Goal: Transaction & Acquisition: Purchase product/service

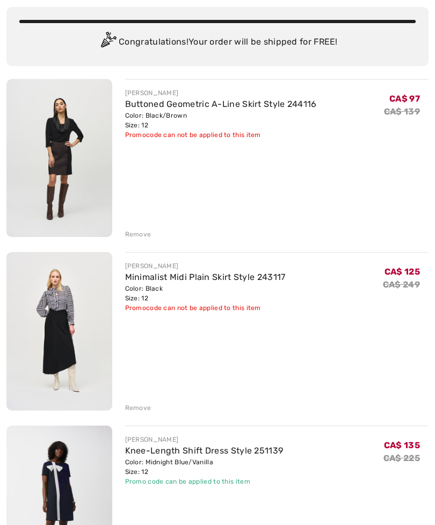
scroll to position [103, 0]
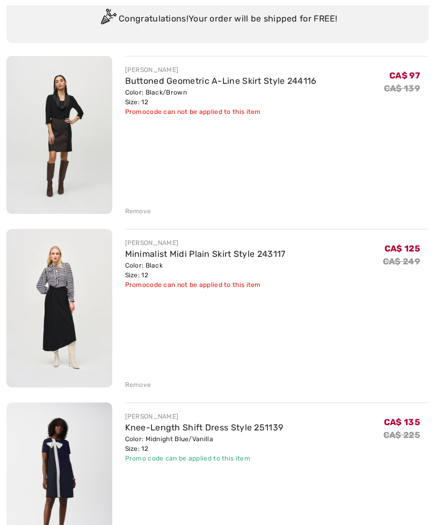
click at [136, 388] on div "Remove" at bounding box center [138, 385] width 26 height 10
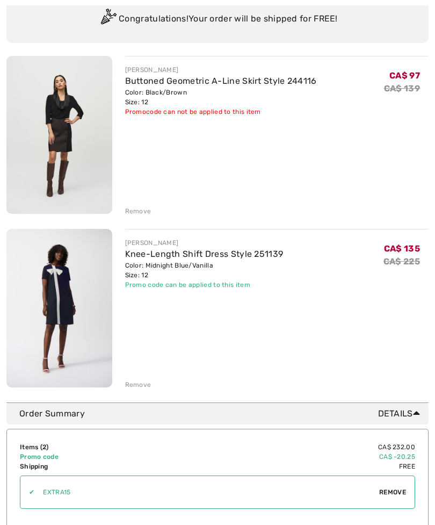
click at [142, 212] on div "Remove" at bounding box center [138, 211] width 26 height 10
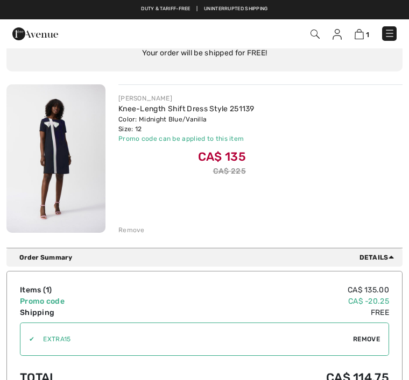
scroll to position [81, 0]
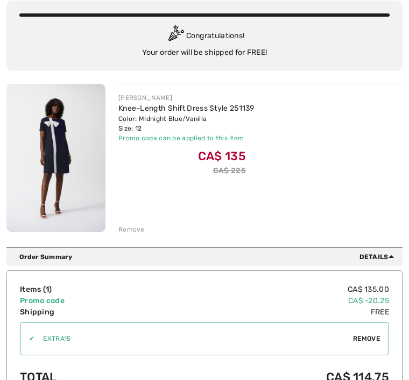
click at [70, 139] on img at bounding box center [55, 158] width 99 height 148
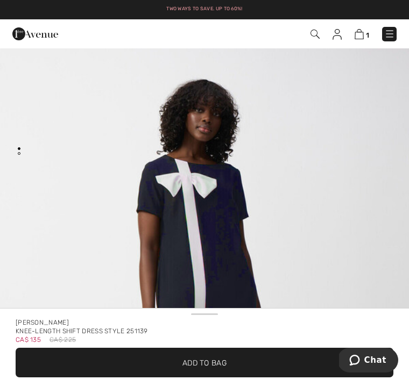
click at [359, 35] on img at bounding box center [358, 34] width 9 height 10
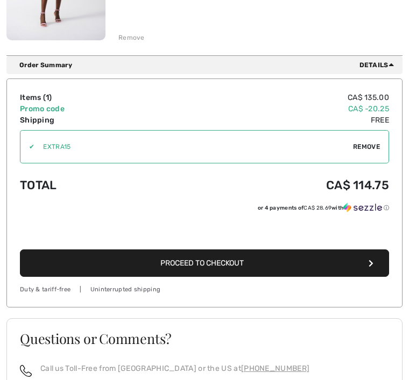
scroll to position [273, 0]
click at [247, 267] on button "Proceed to Checkout" at bounding box center [204, 262] width 369 height 27
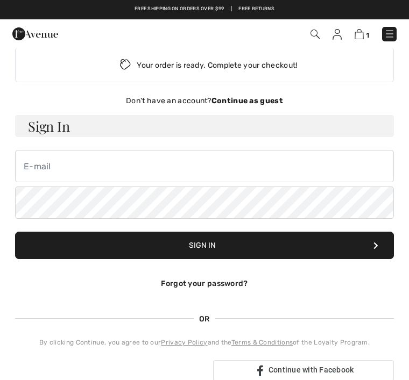
scroll to position [9, 0]
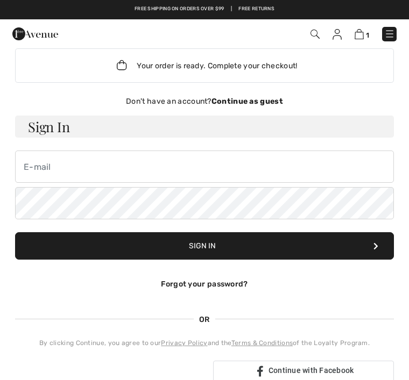
click at [250, 102] on strong "Continue as guest" at bounding box center [246, 101] width 71 height 9
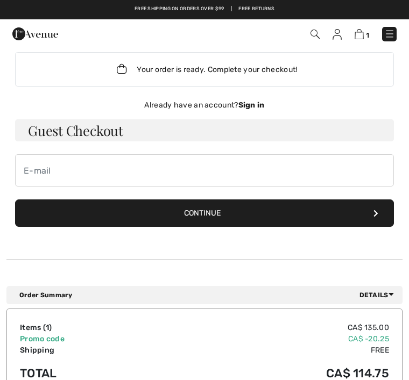
scroll to position [0, 0]
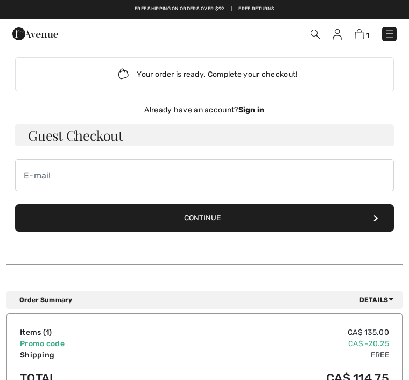
click at [368, 219] on button "Continue" at bounding box center [204, 217] width 378 height 27
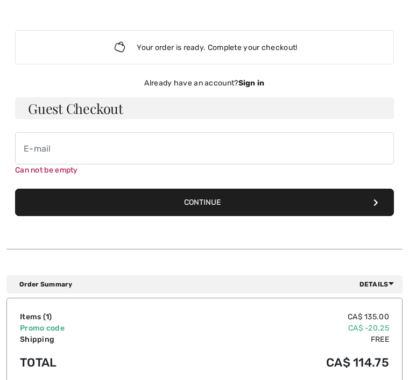
scroll to position [87, 0]
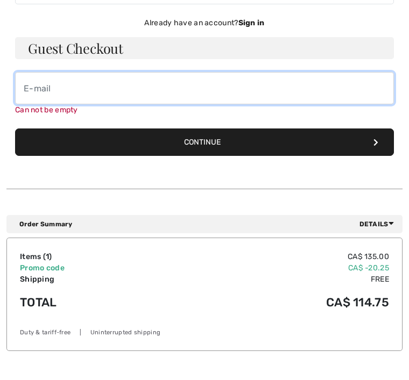
click at [53, 90] on input "email" at bounding box center [204, 88] width 378 height 32
type input "maureenmacdmurphy@gmail.com"
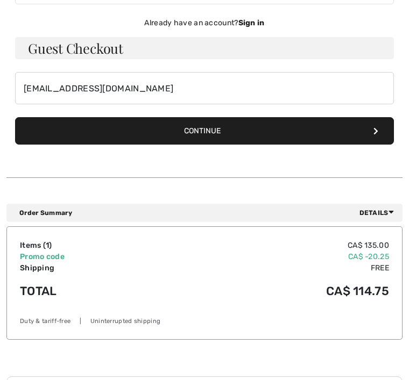
click at [209, 134] on button "Continue" at bounding box center [204, 130] width 378 height 27
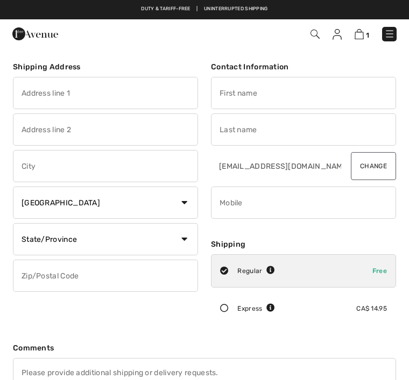
click at [31, 94] on input "text" at bounding box center [105, 93] width 185 height 32
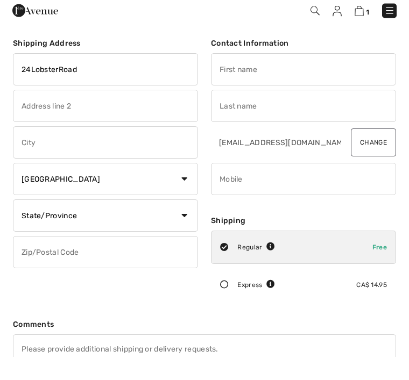
type input "24LobsterRoad"
click at [39, 150] on input "text" at bounding box center [105, 166] width 185 height 32
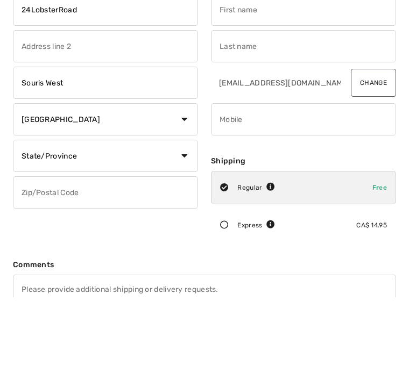
type input "Souris West"
click at [180, 223] on select "State/Province Alberta British Columbia Manitoba New Brunswick Newfoundland and…" at bounding box center [105, 239] width 185 height 32
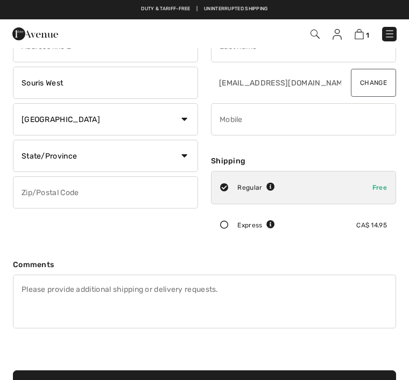
select select "PE"
click at [36, 192] on input "text" at bounding box center [105, 192] width 185 height 32
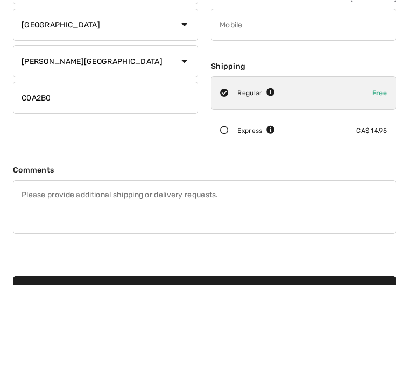
scroll to position [0, 0]
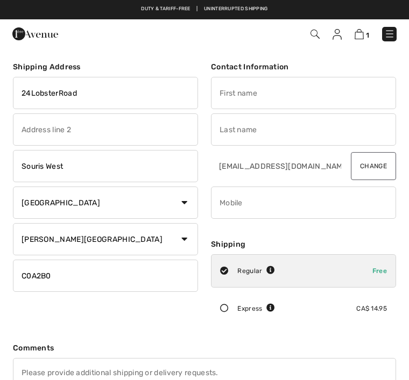
type input "C0A2B0"
click at [249, 91] on input "text" at bounding box center [303, 93] width 185 height 32
type input "Maureen"
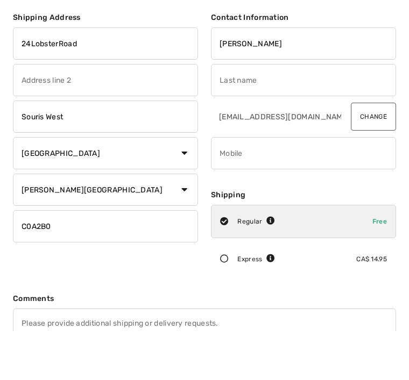
type input "Murphy"
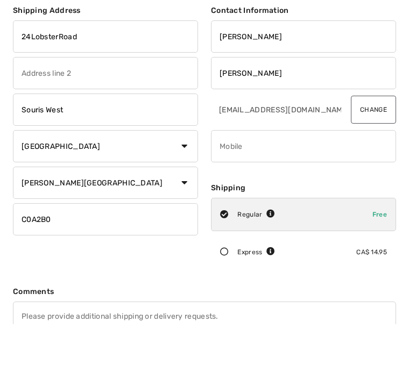
click at [239, 187] on input "phone" at bounding box center [303, 203] width 185 height 32
type input "5064578980"
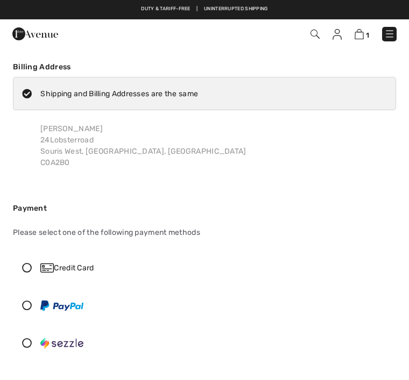
click at [22, 90] on icon at bounding box center [26, 94] width 27 height 10
click at [198, 90] on input "Shipping and Billing Addresses are the same" at bounding box center [201, 93] width 7 height 32
checkbox input "false"
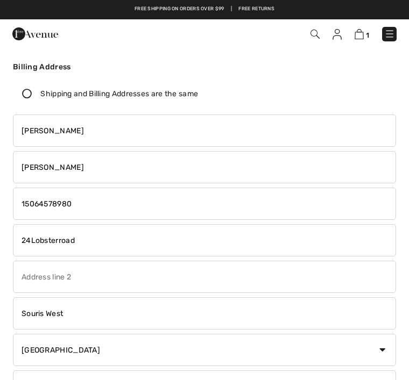
click at [87, 242] on input "24Lobsterroad" at bounding box center [204, 240] width 383 height 32
type input "Apt 410"
type input "100 Attenborough Drive"
select select "NB"
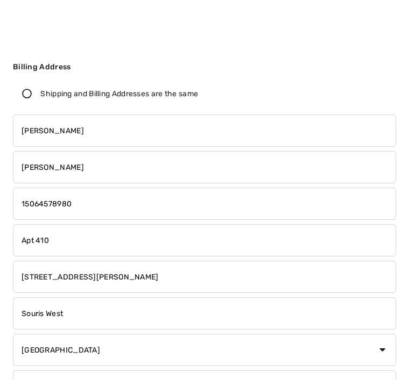
scroll to position [13, 0]
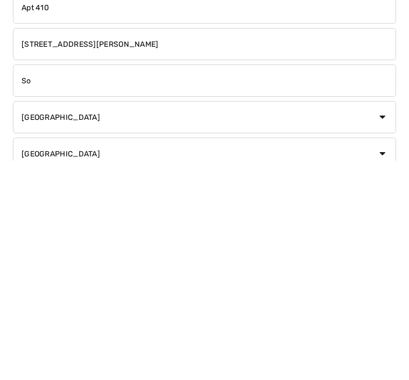
type input "S"
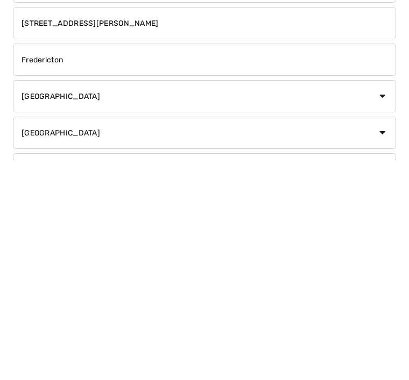
type input "Fredericton"
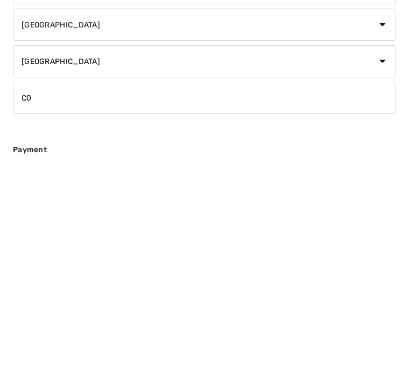
type input "C"
type input "E3A6E3"
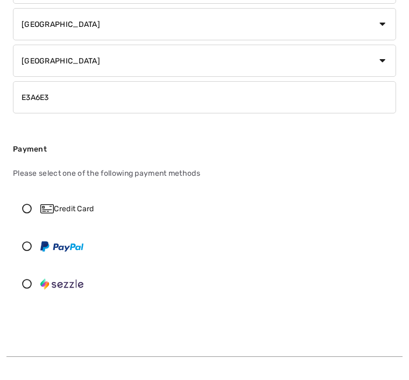
click at [27, 209] on icon at bounding box center [26, 209] width 27 height 10
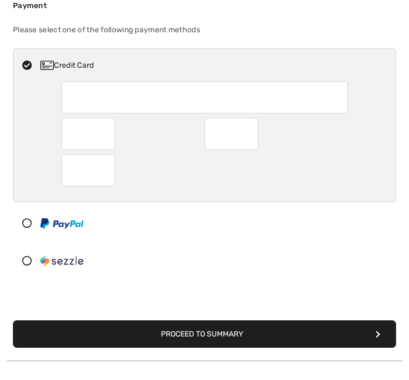
scroll to position [469, 0]
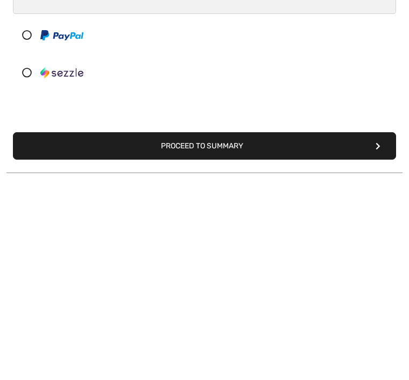
click at [234, 321] on button "Proceed to Summary" at bounding box center [204, 334] width 383 height 27
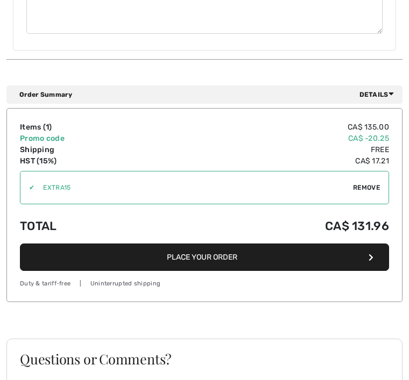
scroll to position [939, 0]
click at [206, 252] on button "Place Your Order" at bounding box center [204, 257] width 369 height 27
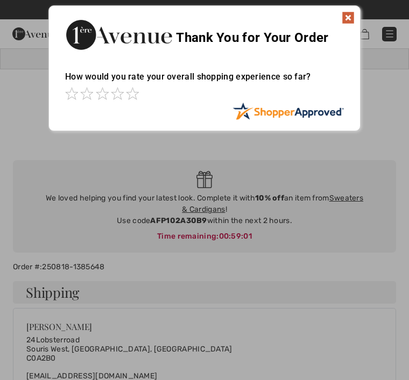
click at [350, 18] on img at bounding box center [347, 17] width 13 height 13
